Goal: Book appointment/travel/reservation

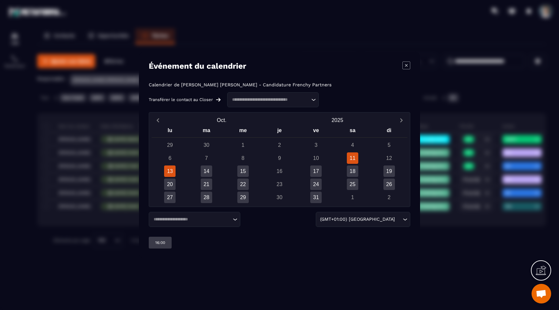
click at [169, 170] on div "13" at bounding box center [169, 171] width 11 height 11
click at [170, 226] on div "Loading..." at bounding box center [195, 219] width 92 height 15
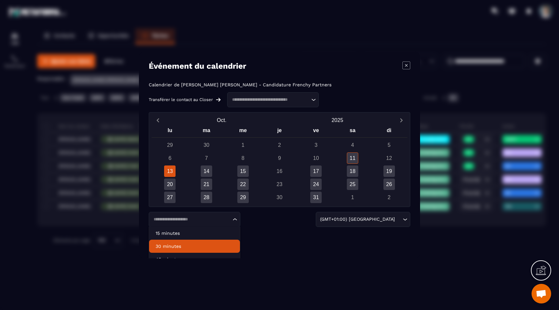
click at [172, 246] on p "30 minutes" at bounding box center [195, 246] width 78 height 7
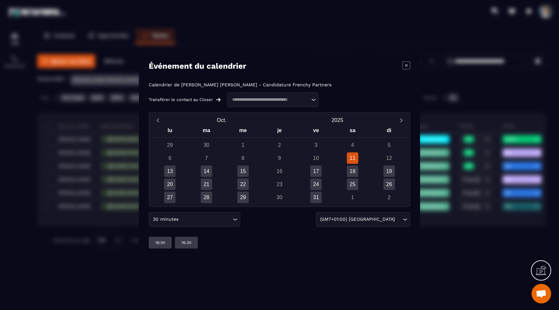
click at [191, 223] on div "30 minutes Loading..." at bounding box center [195, 219] width 92 height 15
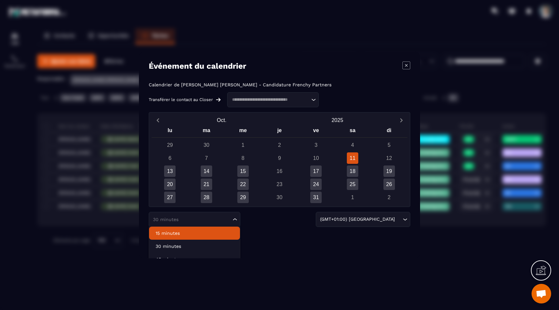
click at [174, 234] on p "15 minutes" at bounding box center [195, 233] width 78 height 7
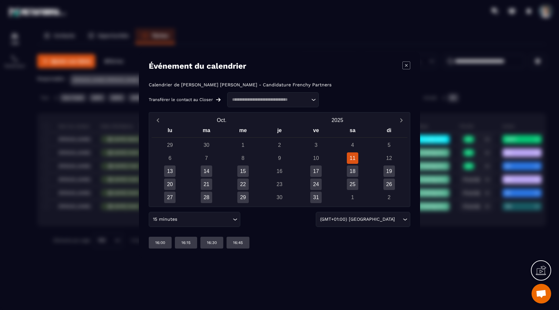
click at [197, 219] on input "Search for option" at bounding box center [205, 219] width 53 height 7
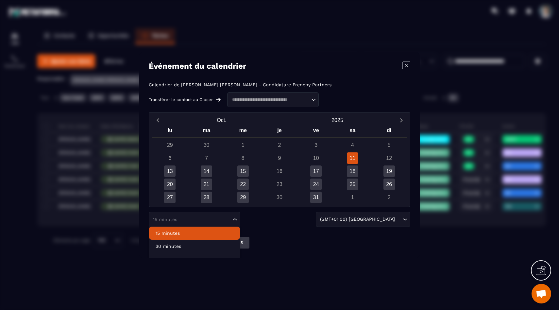
click at [173, 234] on p "15 minutes" at bounding box center [195, 233] width 78 height 7
click at [181, 219] on input "Search for option" at bounding box center [191, 219] width 80 height 7
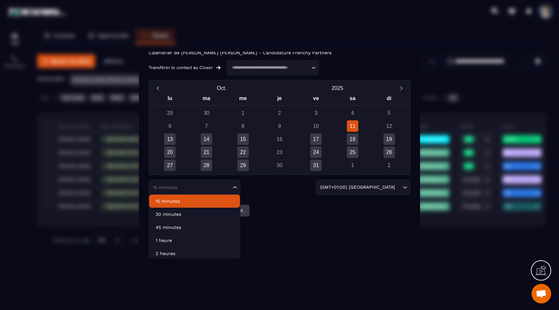
scroll to position [34, 0]
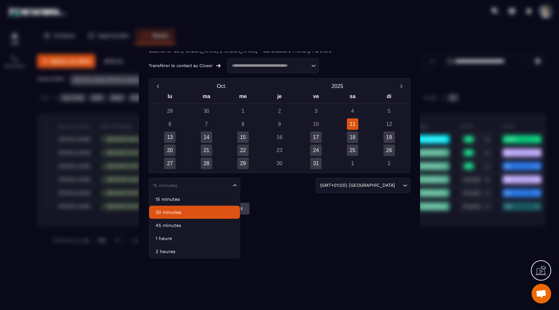
click at [178, 213] on p "30 minutes" at bounding box center [195, 212] width 78 height 7
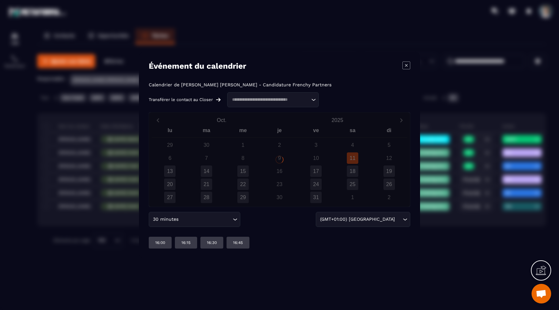
scroll to position [0, 0]
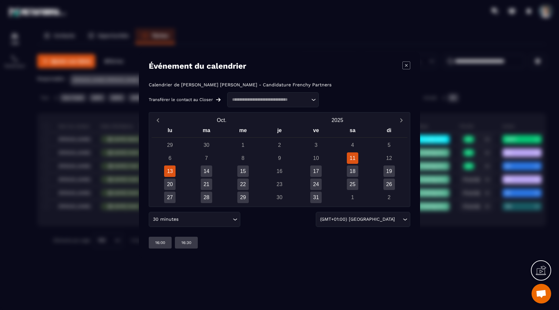
click at [168, 173] on div "13" at bounding box center [169, 171] width 11 height 11
click at [187, 242] on p "08:00" at bounding box center [187, 242] width 10 height 5
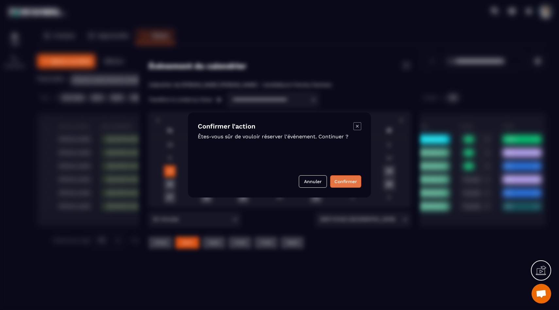
click at [344, 183] on button "Confirmer" at bounding box center [345, 181] width 31 height 12
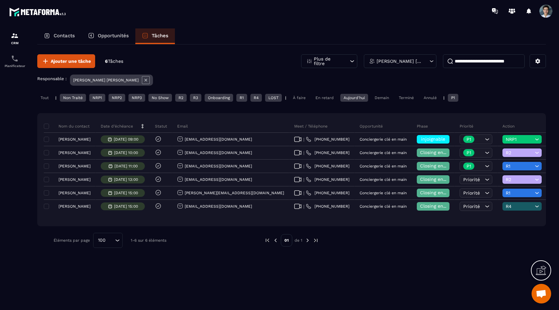
click at [44, 101] on div "Tout" at bounding box center [44, 98] width 15 height 8
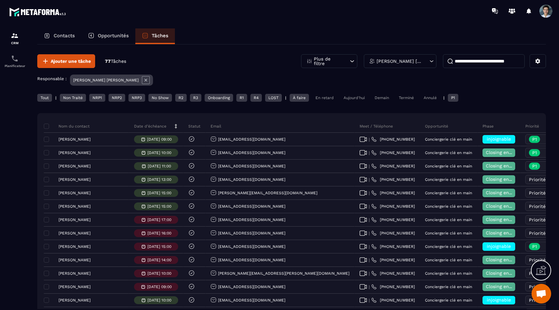
click at [345, 98] on div "Aujourd'hui" at bounding box center [355, 98] width 28 height 8
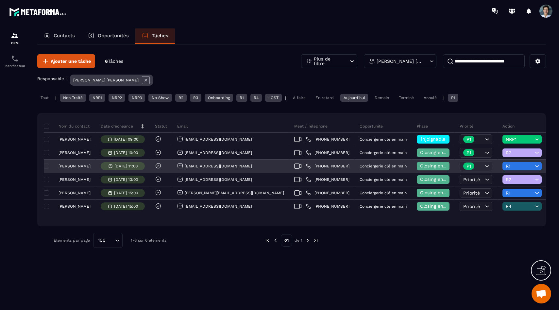
click at [506, 166] on span "R1" at bounding box center [519, 166] width 27 height 5
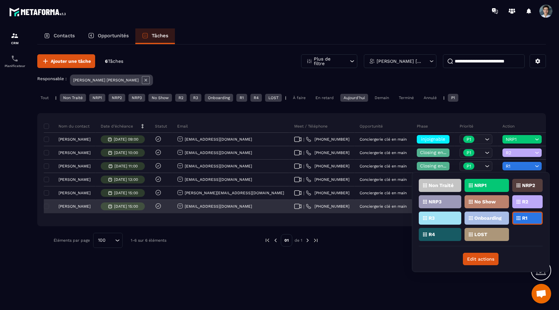
click at [484, 203] on p "No Show" at bounding box center [486, 202] width 22 height 5
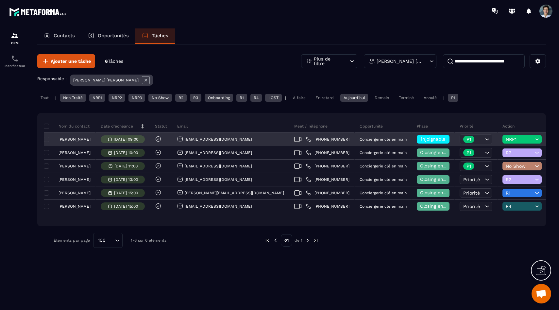
click at [503, 142] on div "NRP1" at bounding box center [522, 139] width 39 height 9
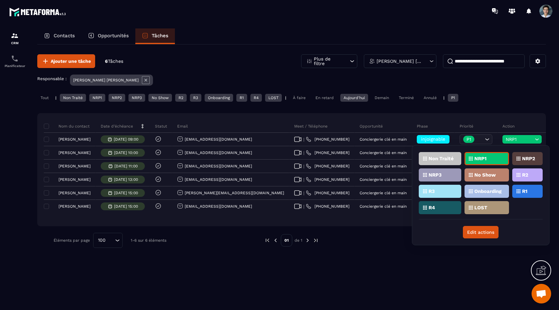
click at [486, 176] on p "No Show" at bounding box center [486, 175] width 22 height 5
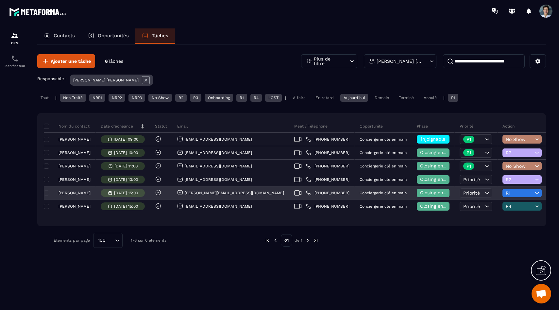
click at [73, 192] on p "[PERSON_NAME]" at bounding box center [75, 193] width 32 height 5
